Goal: Ask a question

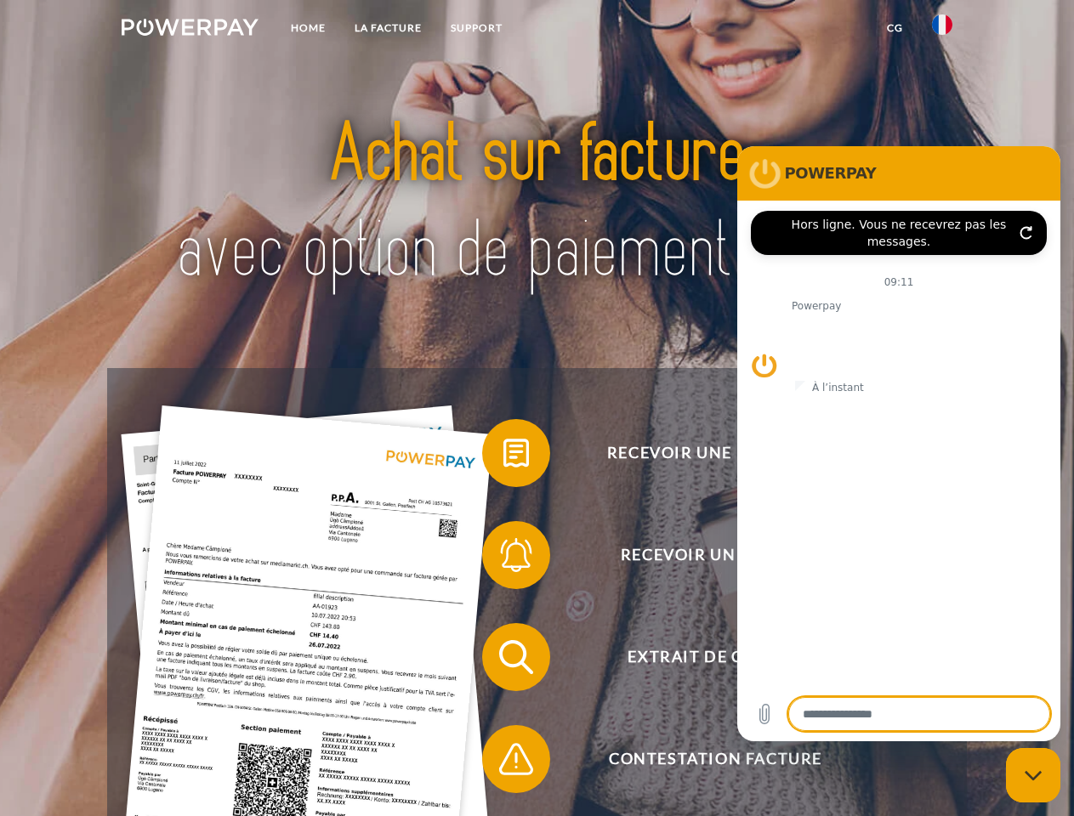
click at [190, 30] on img at bounding box center [190, 27] width 137 height 17
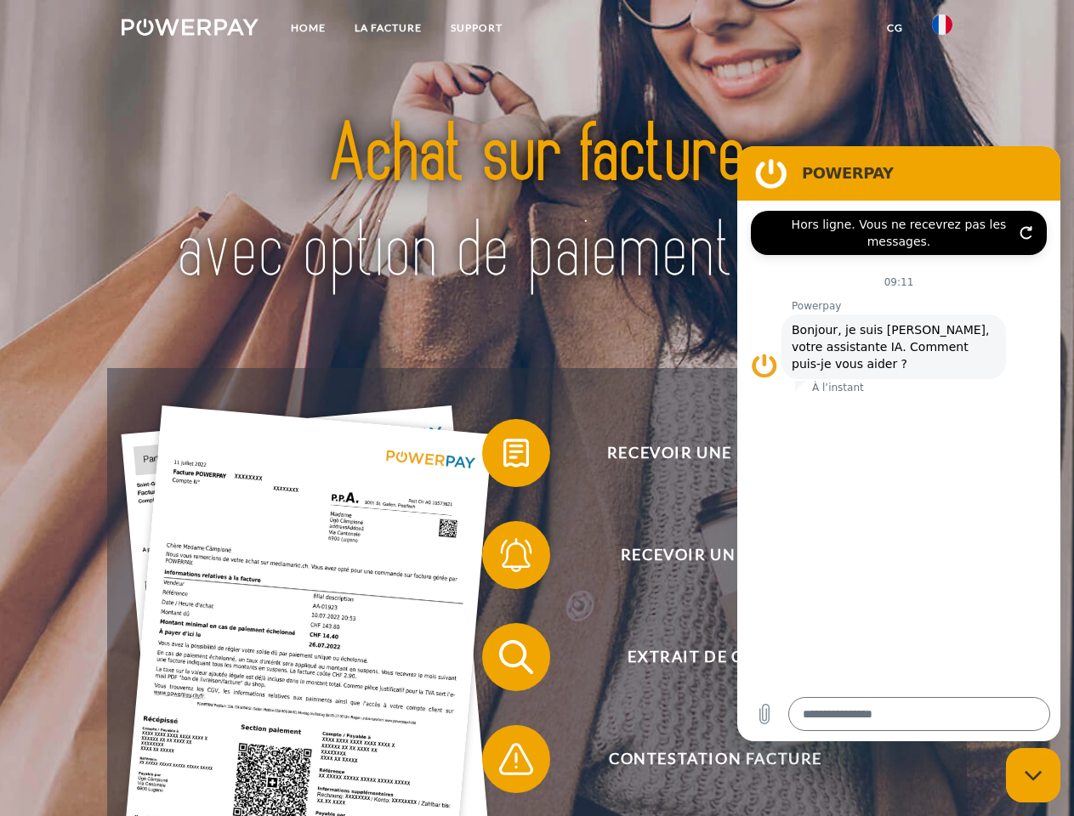
click at [942, 30] on img at bounding box center [942, 24] width 20 height 20
click at [894, 28] on link "CG" at bounding box center [894, 28] width 45 height 31
click at [503, 457] on span at bounding box center [490, 453] width 85 height 85
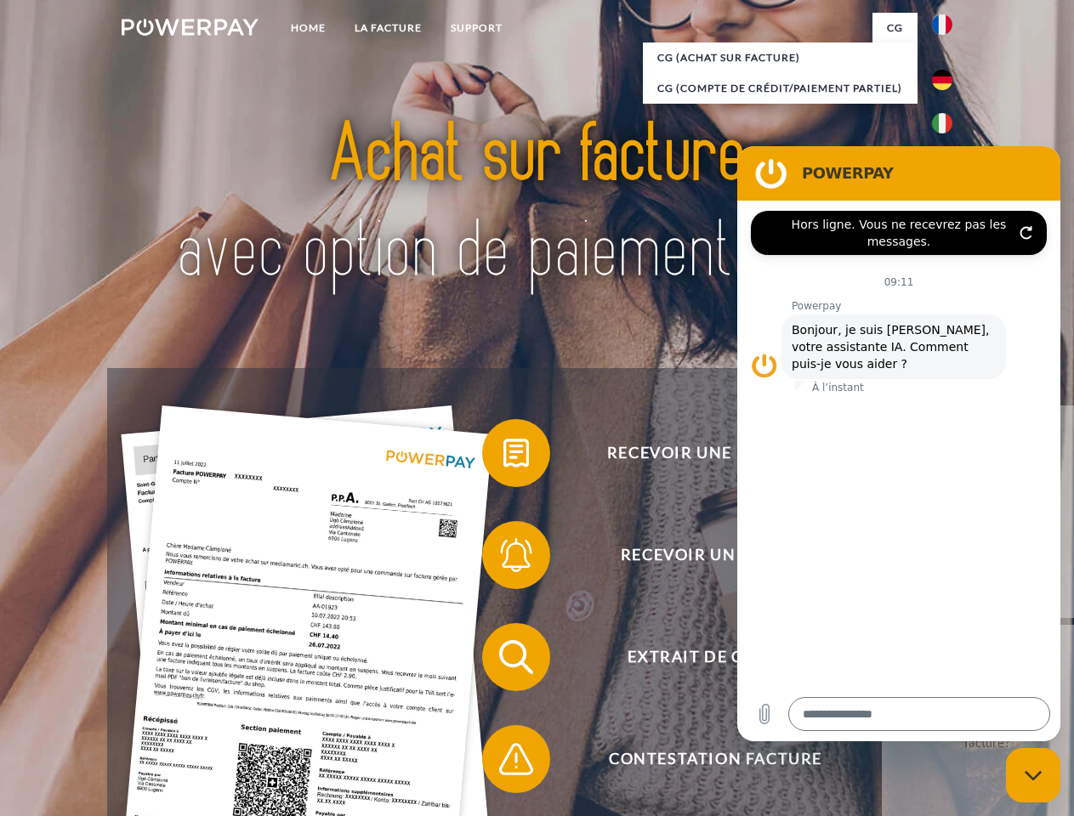
click at [503, 559] on span at bounding box center [490, 555] width 85 height 85
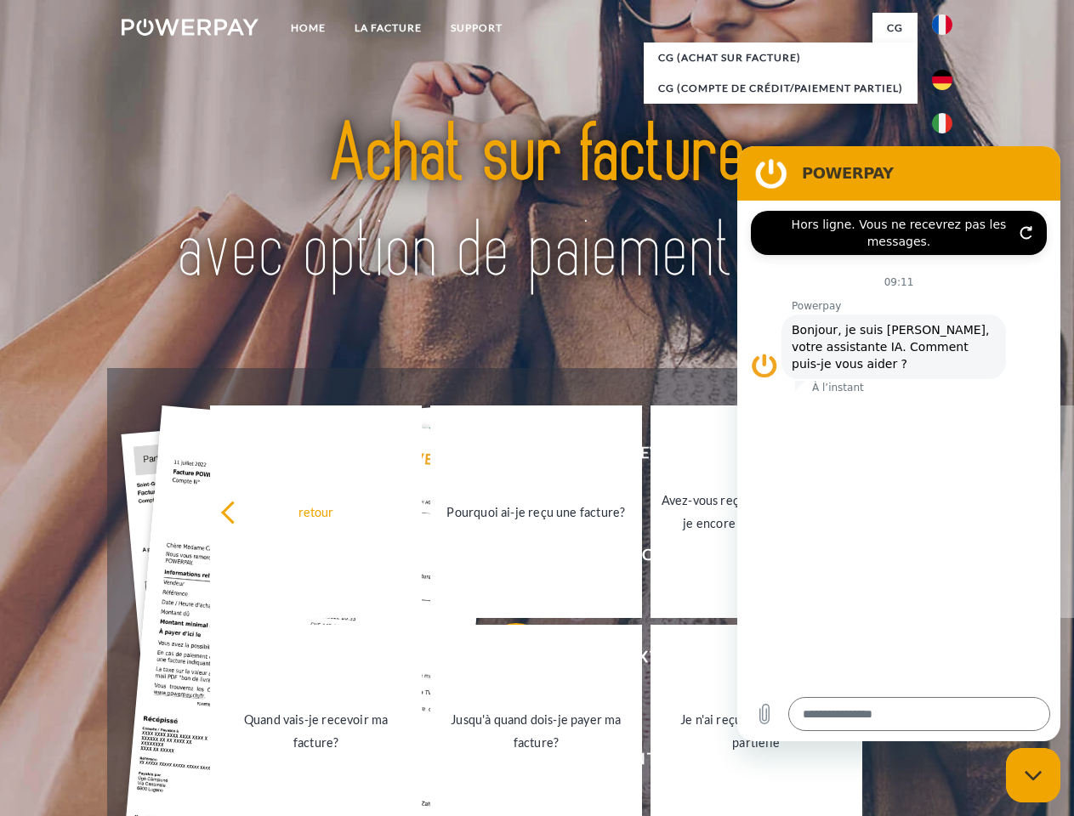
click at [503, 661] on link "Jusqu'à quand dois-je payer ma facture?" at bounding box center [536, 731] width 212 height 213
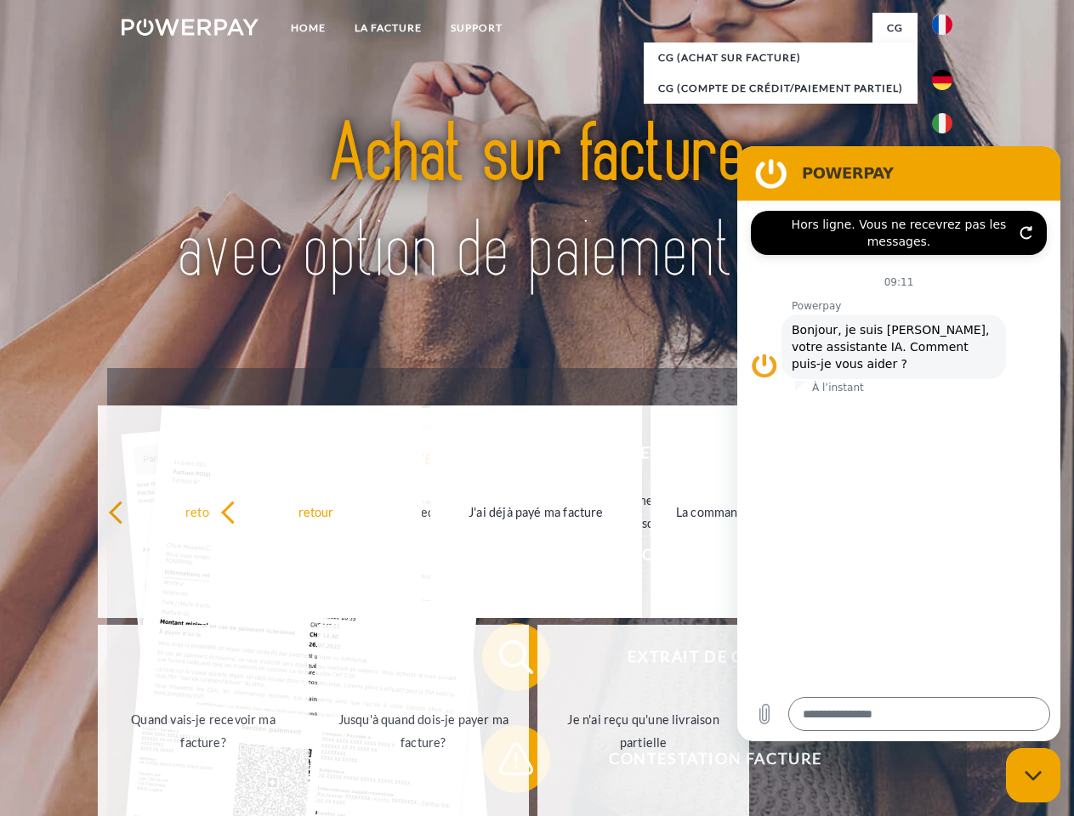
click at [537, 763] on link "Je n'ai reçu qu'une livraison partielle" at bounding box center [643, 731] width 212 height 213
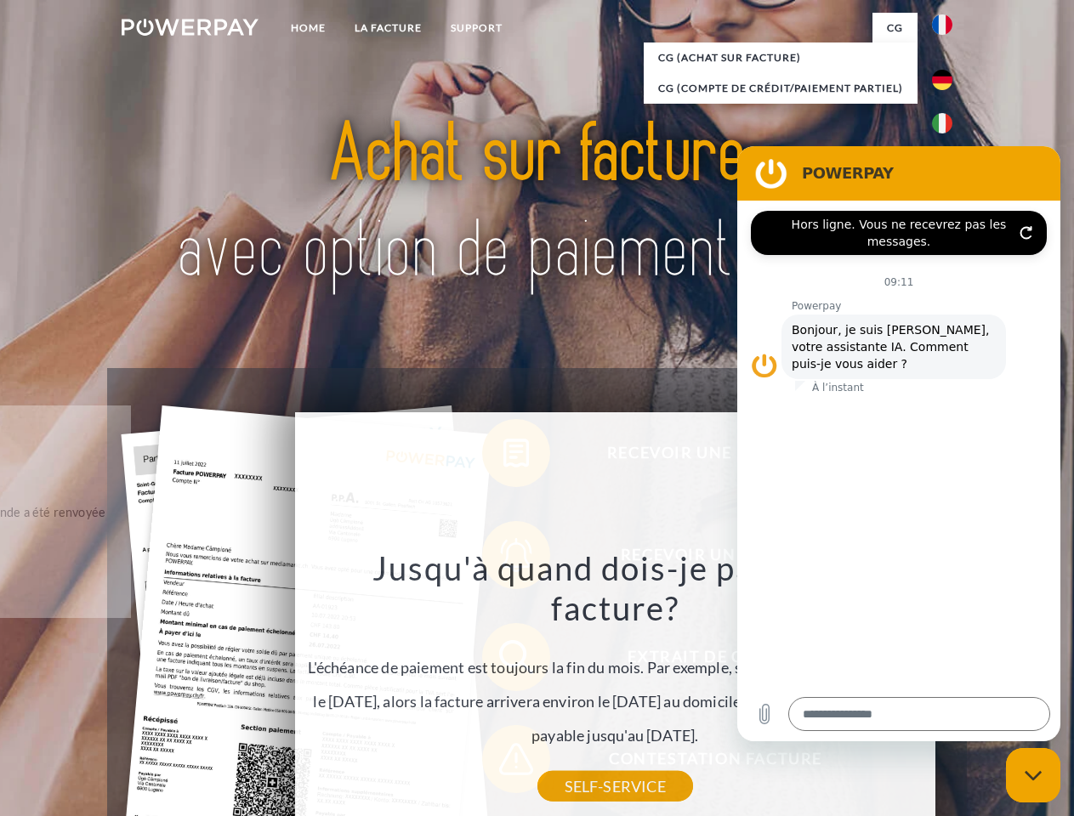
click at [1033, 775] on icon "Fermer la fenêtre de messagerie" at bounding box center [1033, 775] width 18 height 11
type textarea "*"
